Goal: Find specific page/section

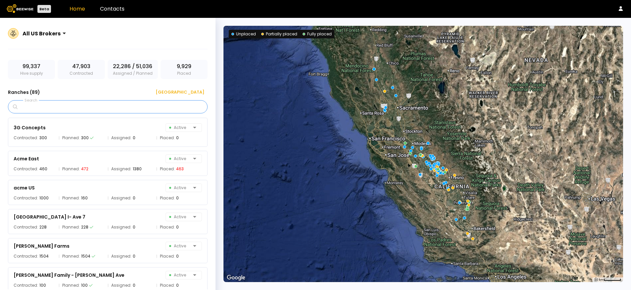
click at [120, 107] on input "Search" at bounding box center [110, 107] width 182 height 13
paste input "**********"
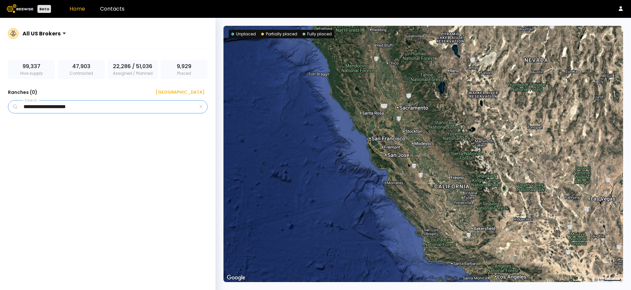
type input "**********"
drag, startPoint x: 120, startPoint y: 108, endPoint x: 12, endPoint y: 109, distance: 108.2
click at [12, 109] on div "**********" at bounding box center [107, 106] width 199 height 13
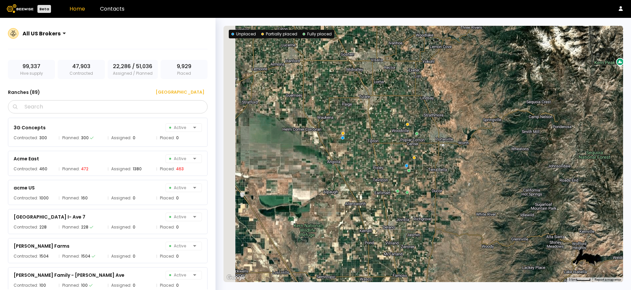
drag, startPoint x: 397, startPoint y: 186, endPoint x: 439, endPoint y: 122, distance: 76.9
click at [439, 122] on div at bounding box center [422, 154] width 399 height 256
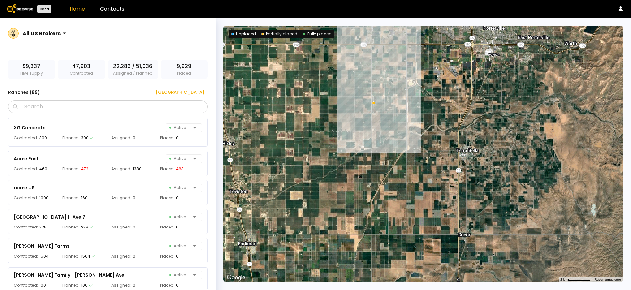
drag, startPoint x: 439, startPoint y: 122, endPoint x: 475, endPoint y: -42, distance: 167.9
click at [475, 0] on html "Beta Home Contacts All US Brokers 99,337 Hive supply 47,903 Contracted 22,286 /…" at bounding box center [315, 177] width 631 height 355
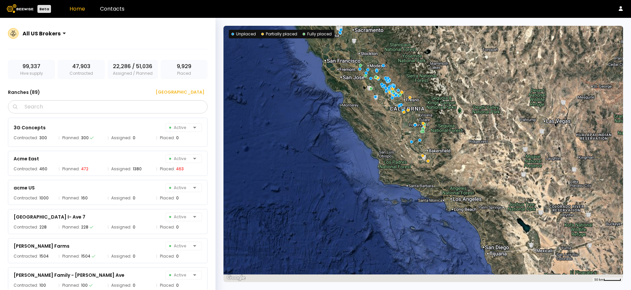
drag, startPoint x: 439, startPoint y: 200, endPoint x: 434, endPoint y: 146, distance: 54.5
click at [434, 146] on div at bounding box center [422, 154] width 399 height 256
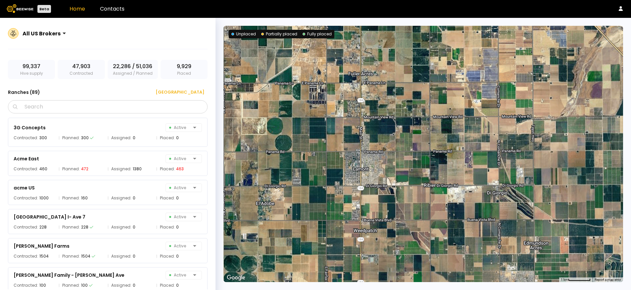
drag, startPoint x: 352, startPoint y: 147, endPoint x: 457, endPoint y: 201, distance: 117.8
click at [457, 201] on div at bounding box center [422, 154] width 399 height 256
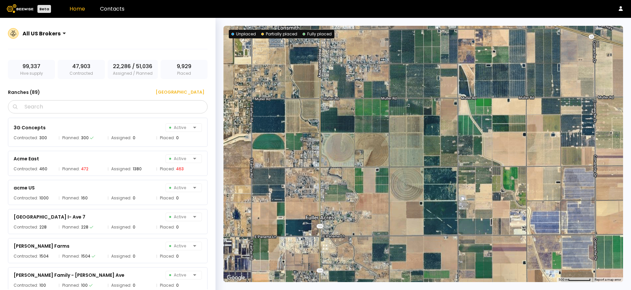
drag, startPoint x: 419, startPoint y: 173, endPoint x: 450, endPoint y: 439, distance: 268.1
click at [450, 290] on html "Beta Home Contacts All US Brokers 99,337 Hive supply 47,903 Contracted 22,286 /…" at bounding box center [315, 177] width 631 height 355
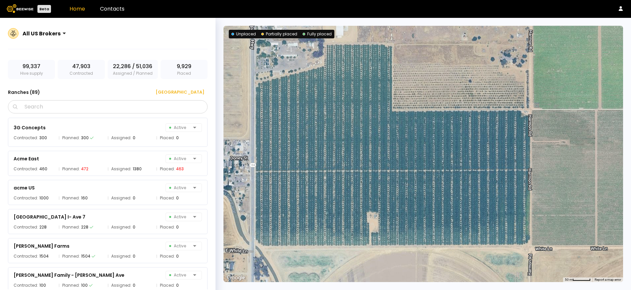
drag, startPoint x: 347, startPoint y: 121, endPoint x: 518, endPoint y: 292, distance: 241.2
click at [518, 290] on html "Beta Home Contacts All US Brokers 99,337 Hive supply 47,903 Contracted 22,286 /…" at bounding box center [315, 177] width 631 height 355
